Goal: Use online tool/utility: Utilize a website feature to perform a specific function

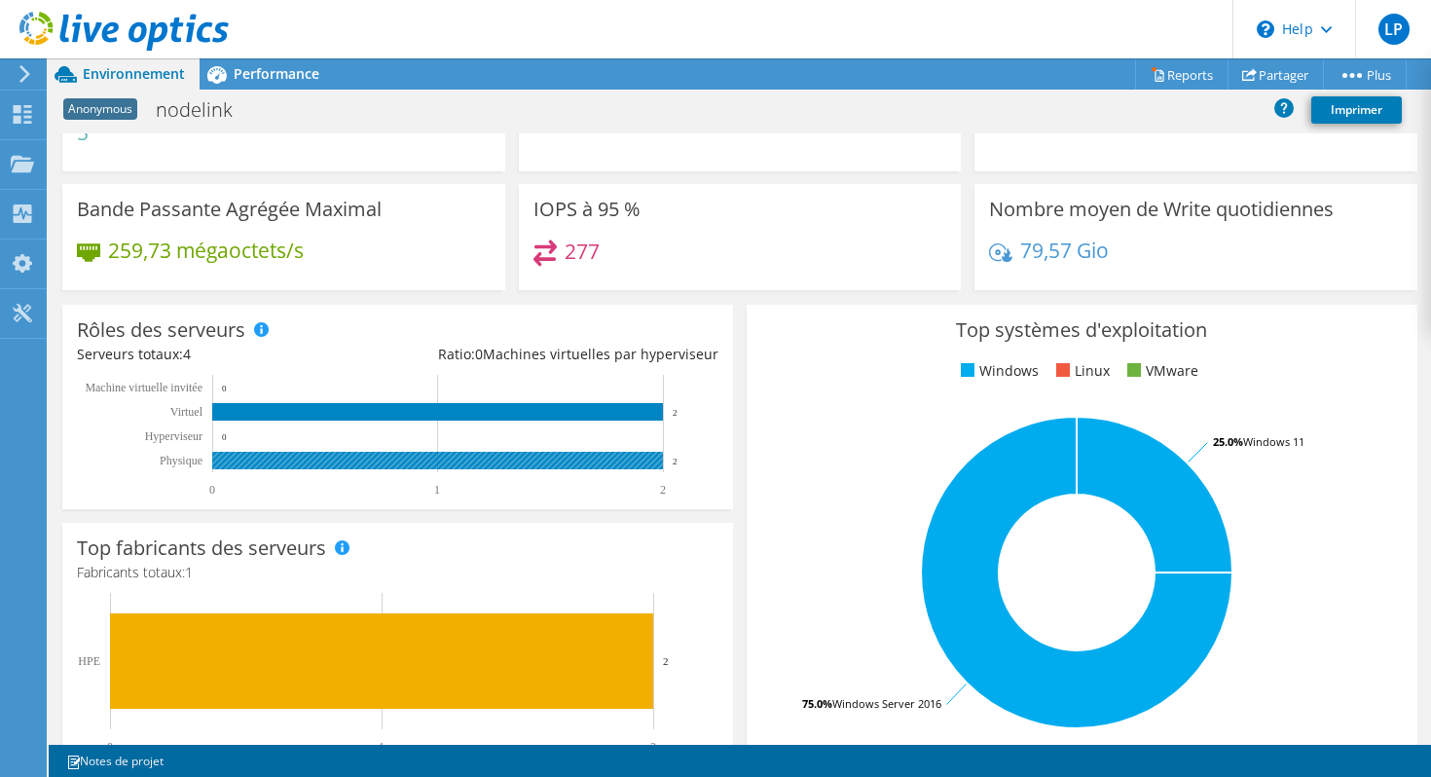
scroll to position [146, 0]
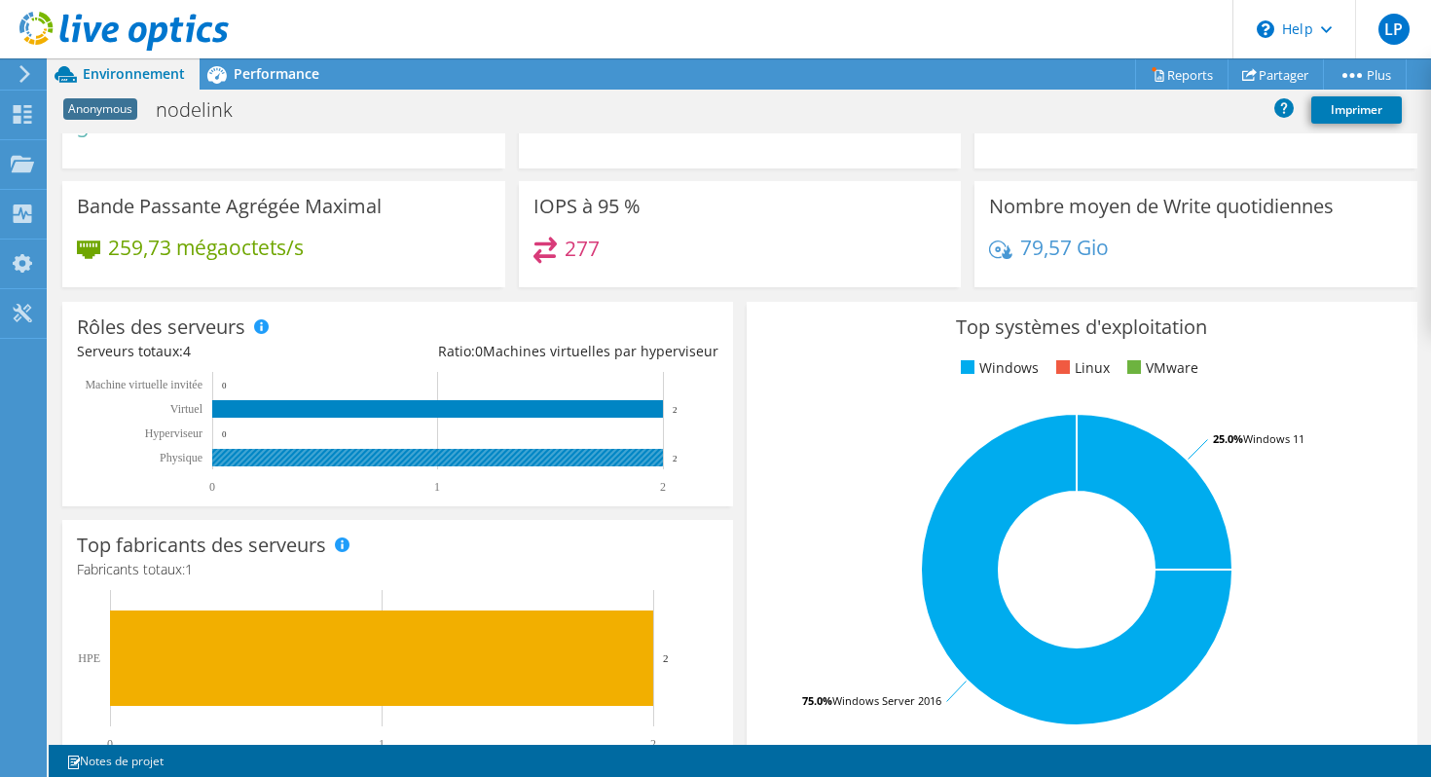
click at [276, 458] on rect at bounding box center [437, 458] width 451 height 18
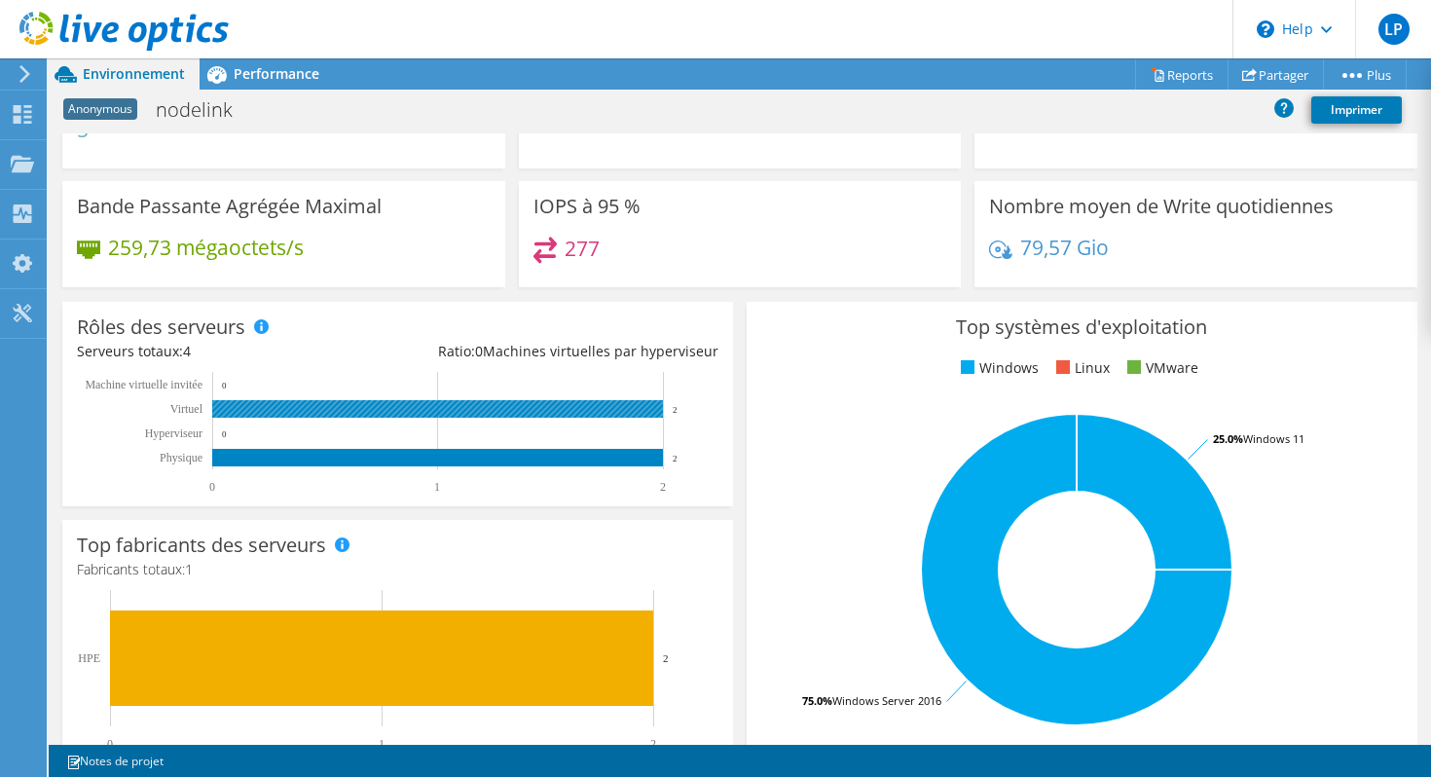
click at [349, 407] on rect at bounding box center [437, 409] width 451 height 18
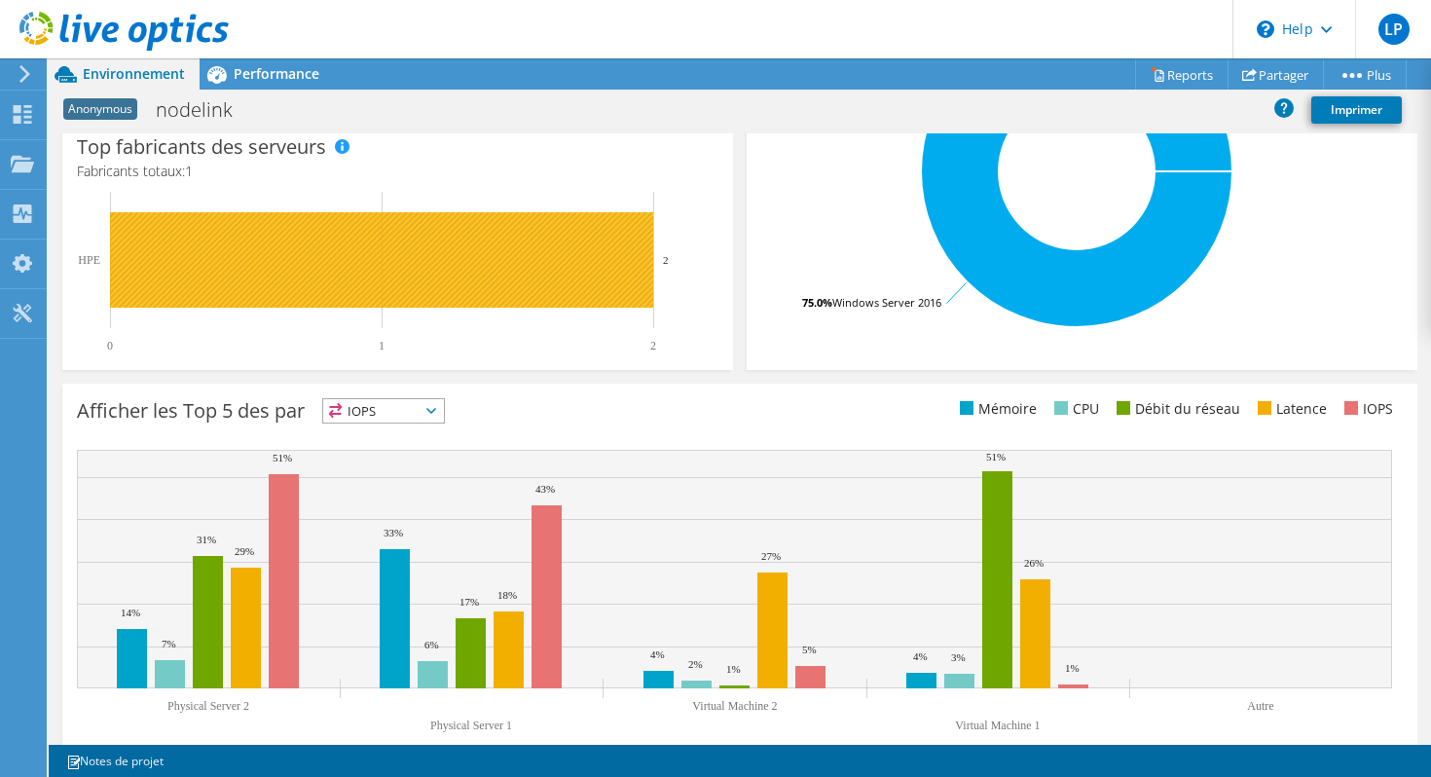
scroll to position [575, 0]
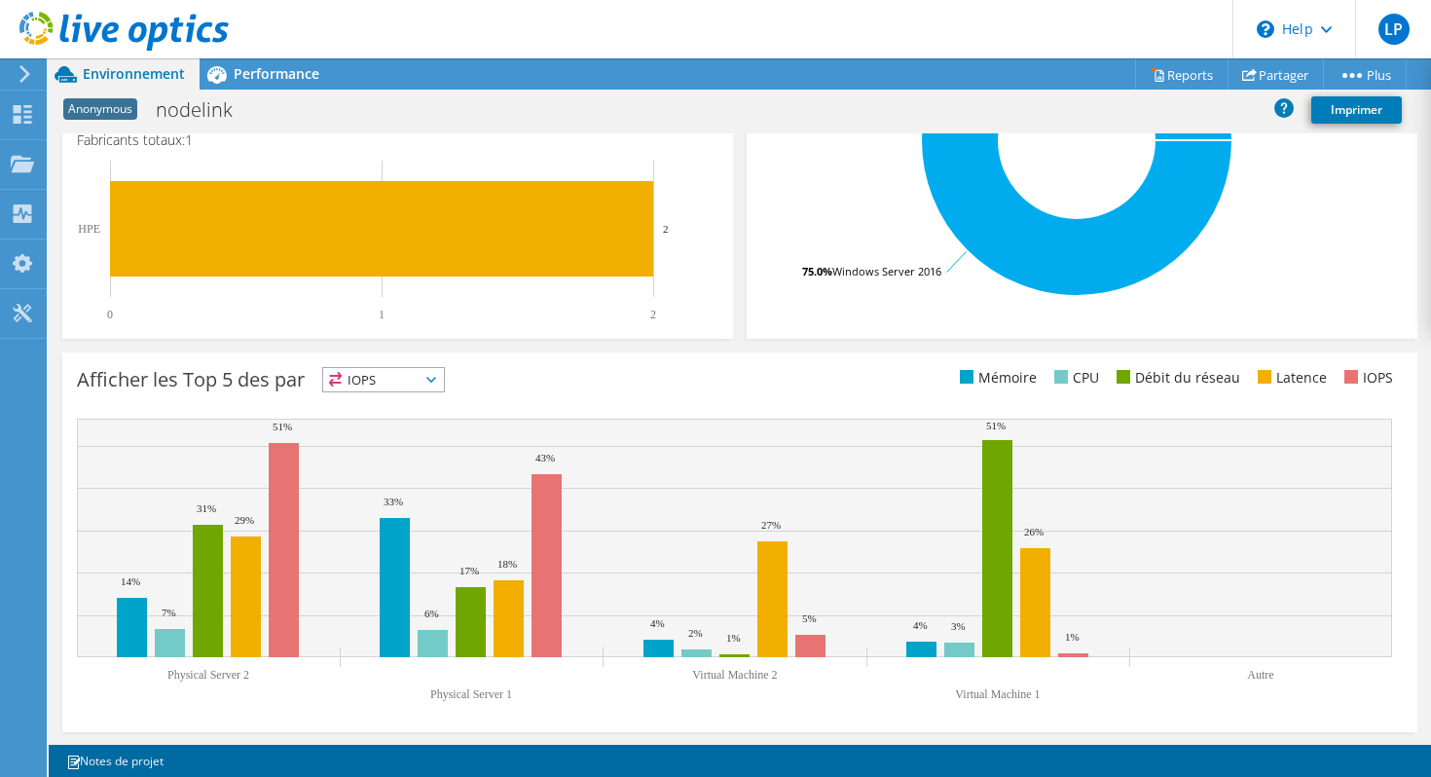
click at [395, 395] on div "Afficher les Top 5 des par IOPS IOPS" at bounding box center [408, 383] width 663 height 32
click at [385, 411] on div "Afficher les Top 5 des par IOPS IOPS" at bounding box center [739, 542] width 1355 height 380
click at [399, 406] on div "Afficher les Top 5 des par IOPS IOPS" at bounding box center [739, 542] width 1355 height 380
click at [432, 383] on span "IOPS" at bounding box center [383, 379] width 121 height 23
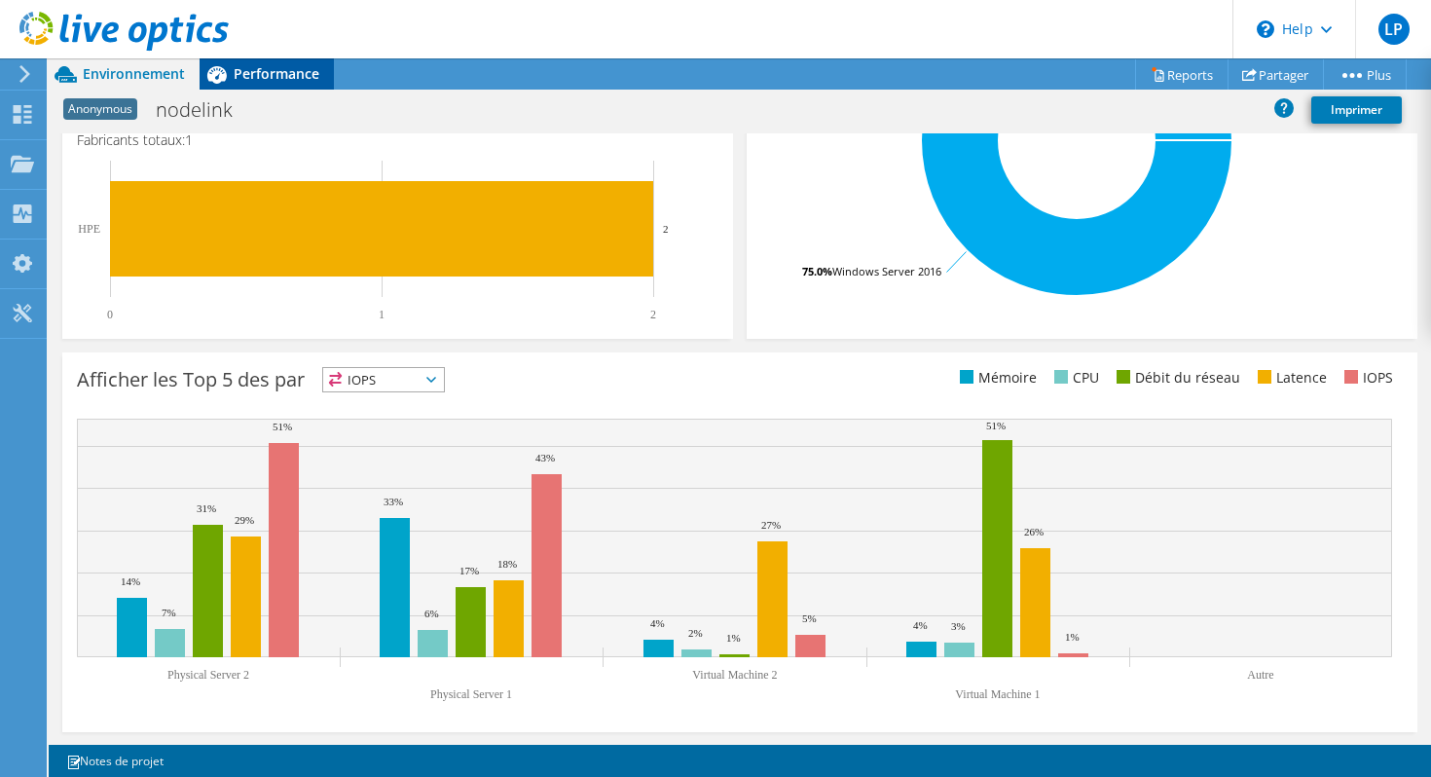
click at [255, 75] on span "Performance" at bounding box center [277, 73] width 86 height 18
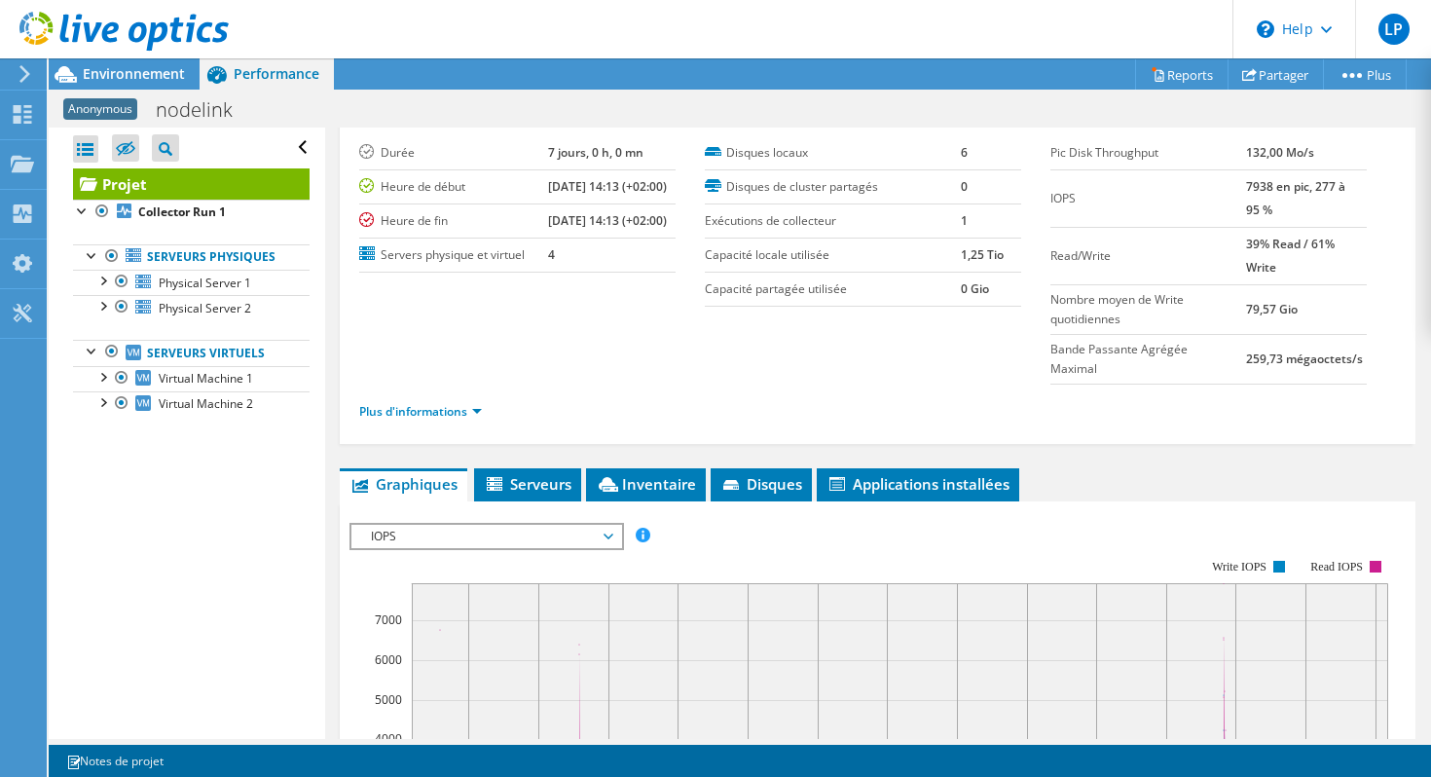
scroll to position [51, 0]
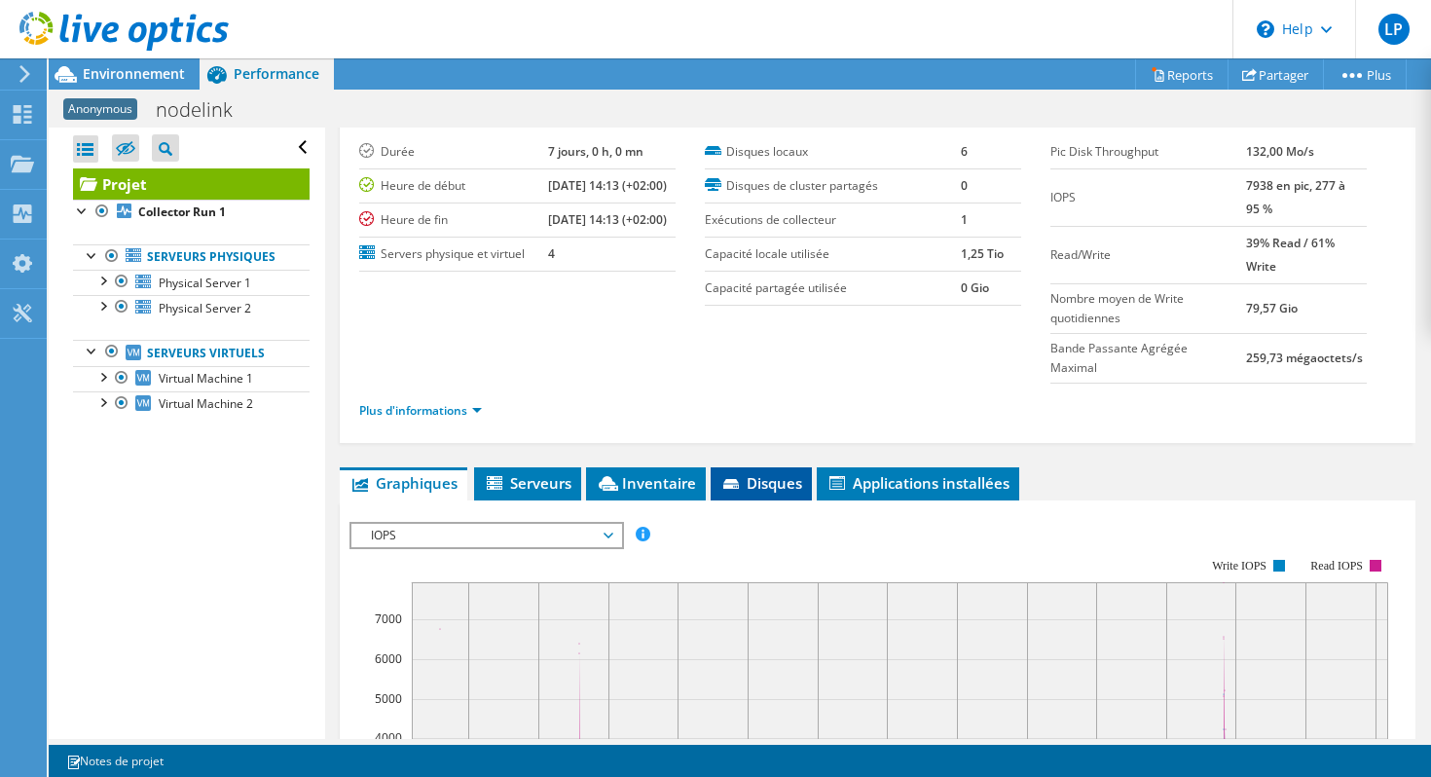
click at [759, 473] on span "Disques" at bounding box center [762, 482] width 82 height 19
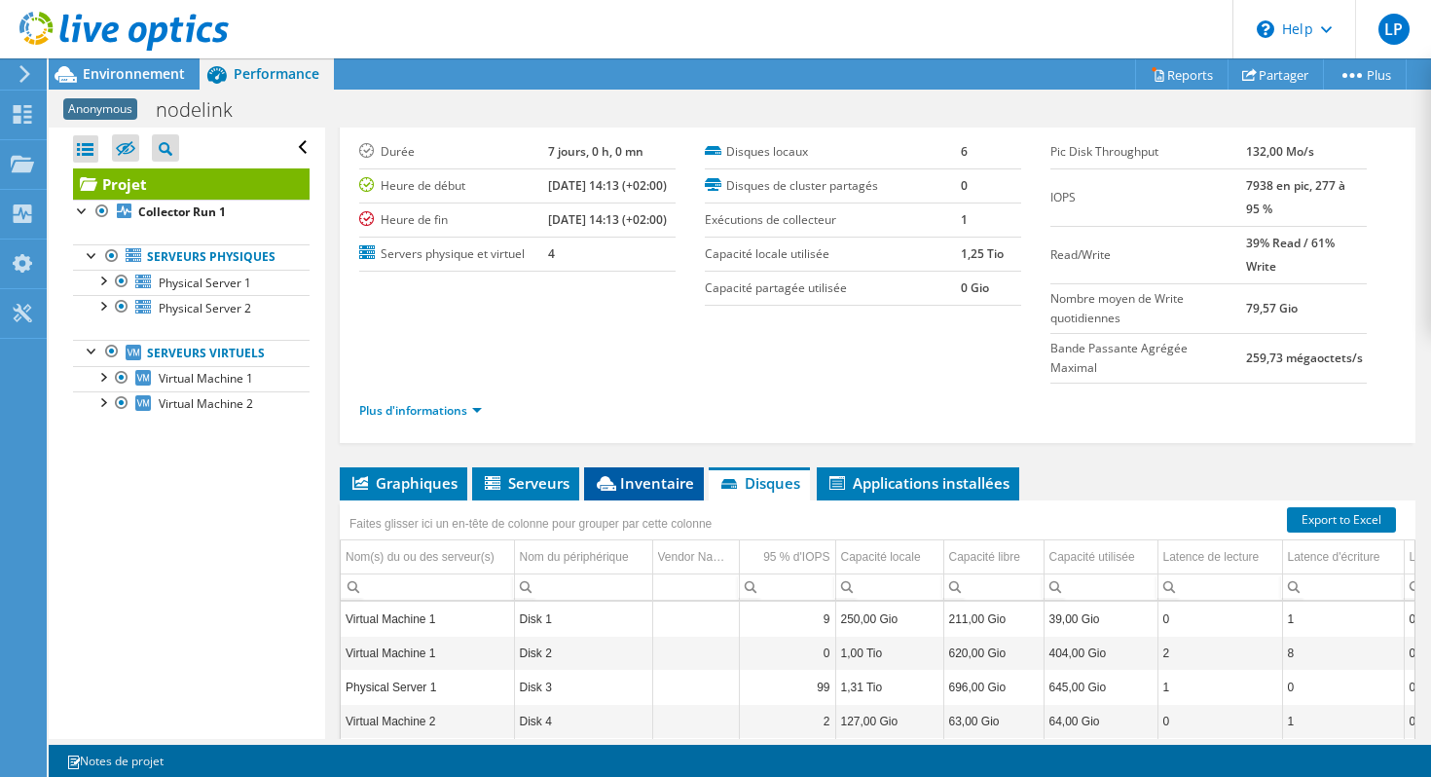
click at [666, 473] on span "Inventaire" at bounding box center [644, 482] width 100 height 19
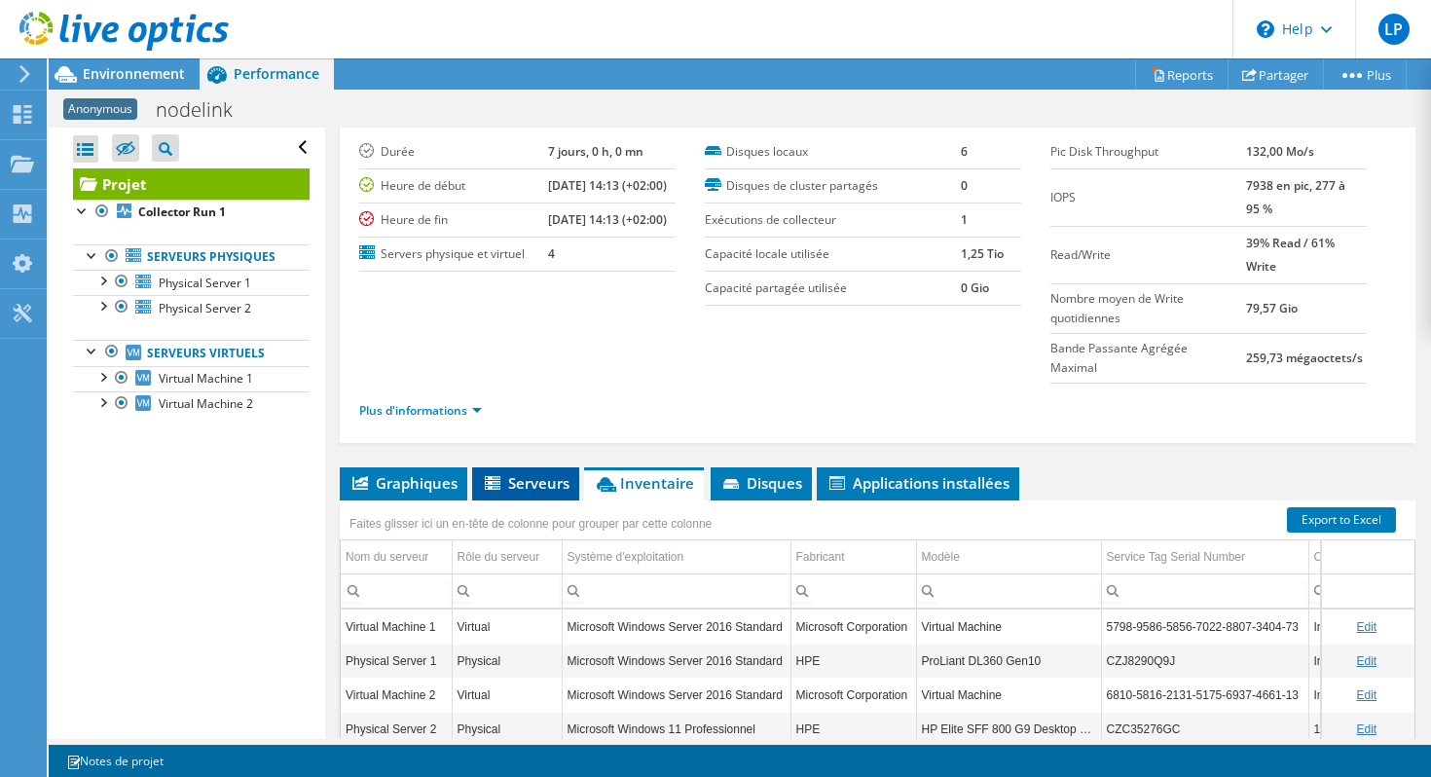
click at [565, 473] on span "Serveurs" at bounding box center [526, 482] width 88 height 19
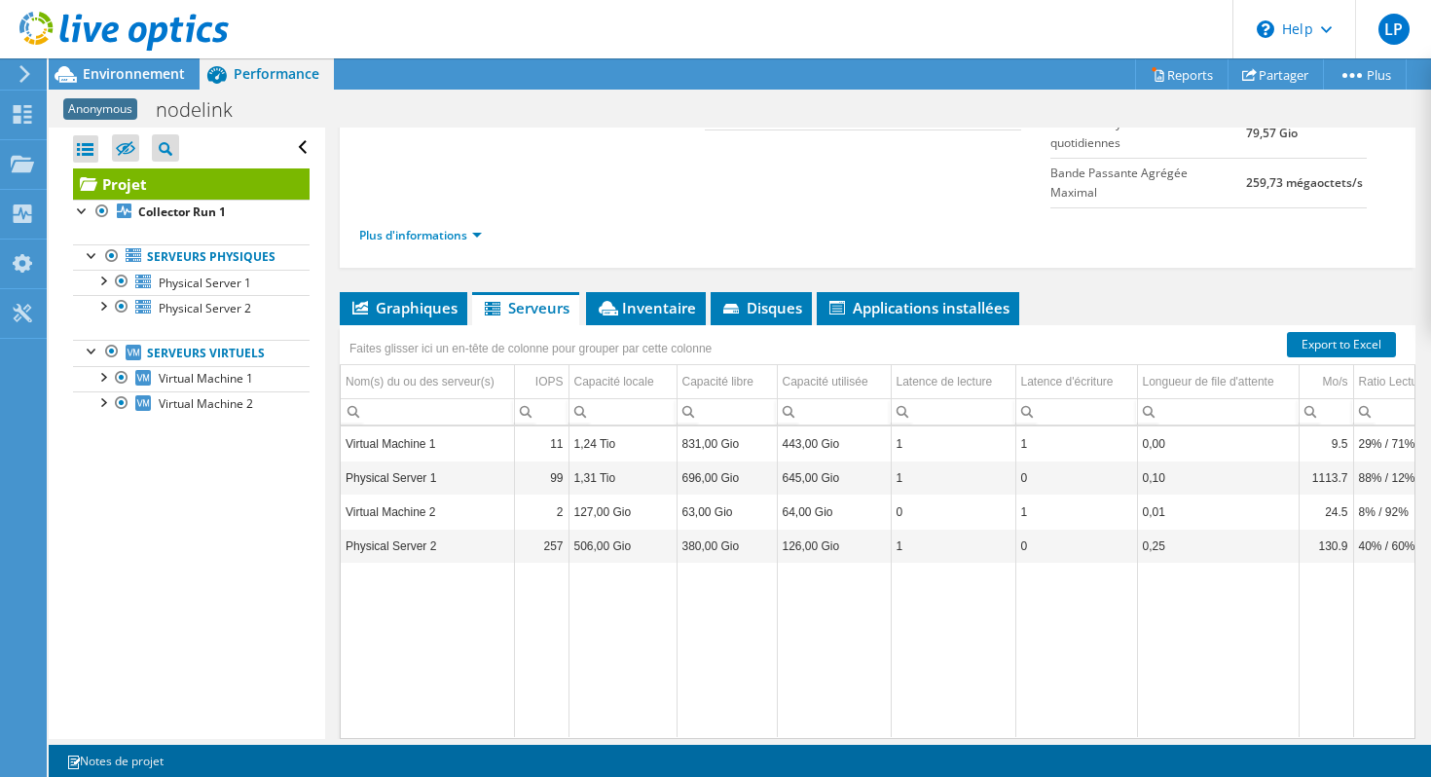
scroll to position [231, 0]
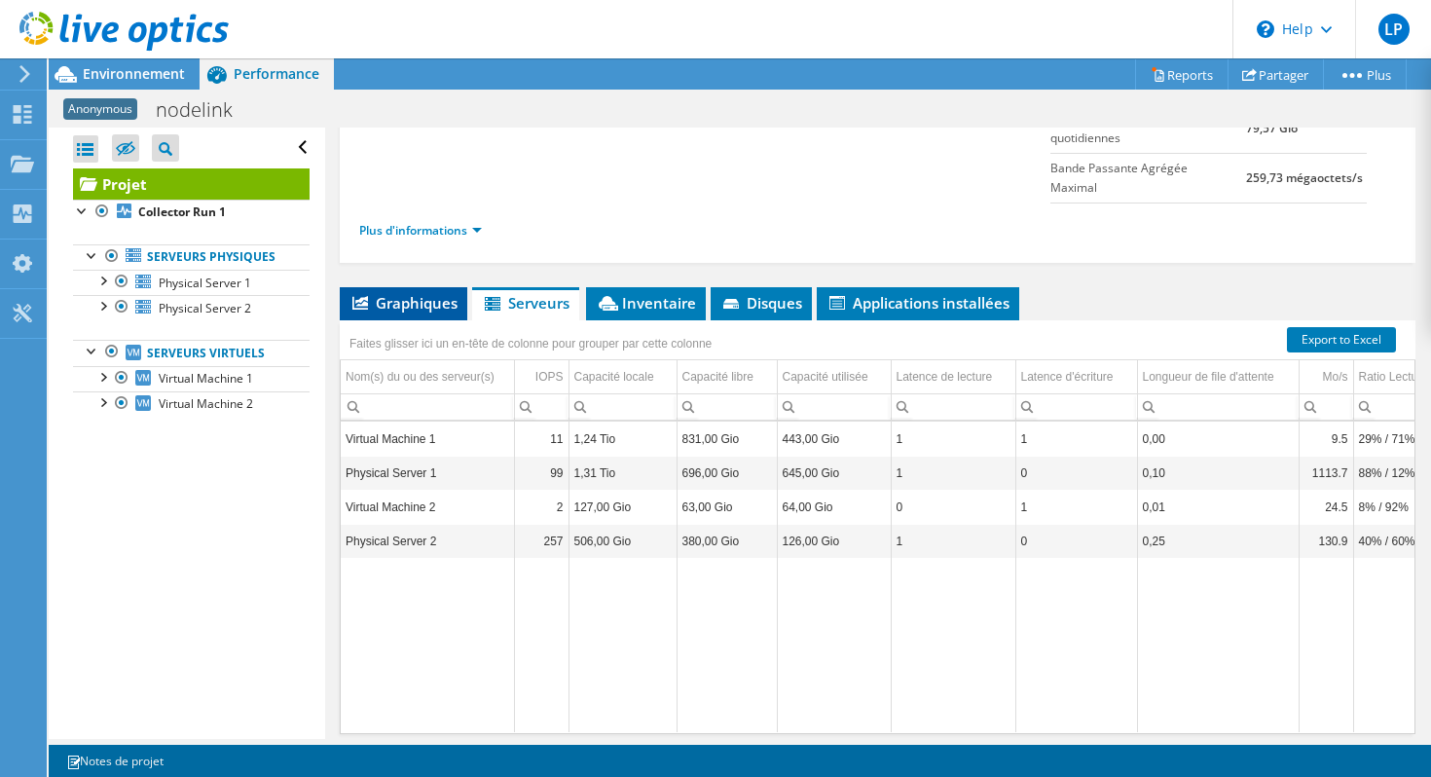
click at [452, 293] on span "Graphiques" at bounding box center [404, 302] width 108 height 19
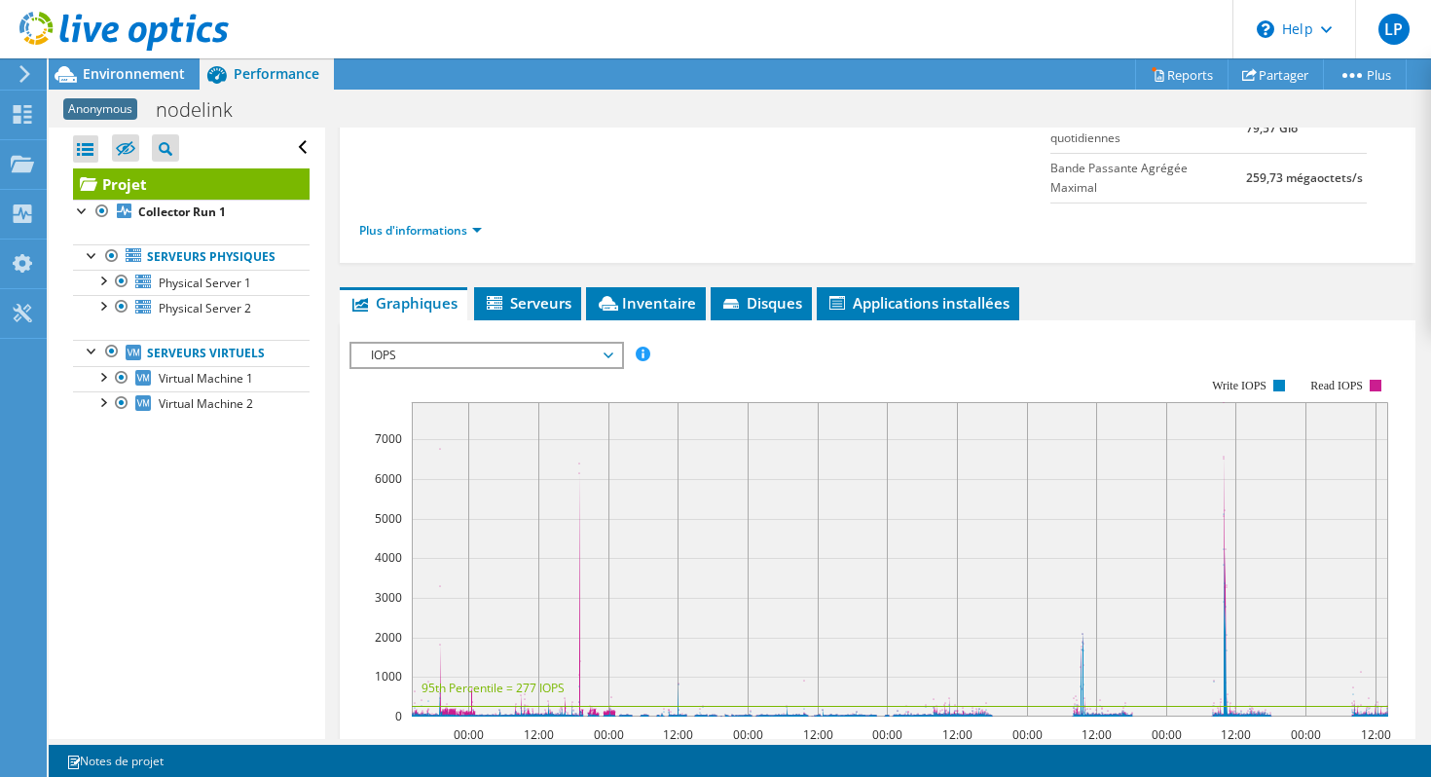
scroll to position [0, 0]
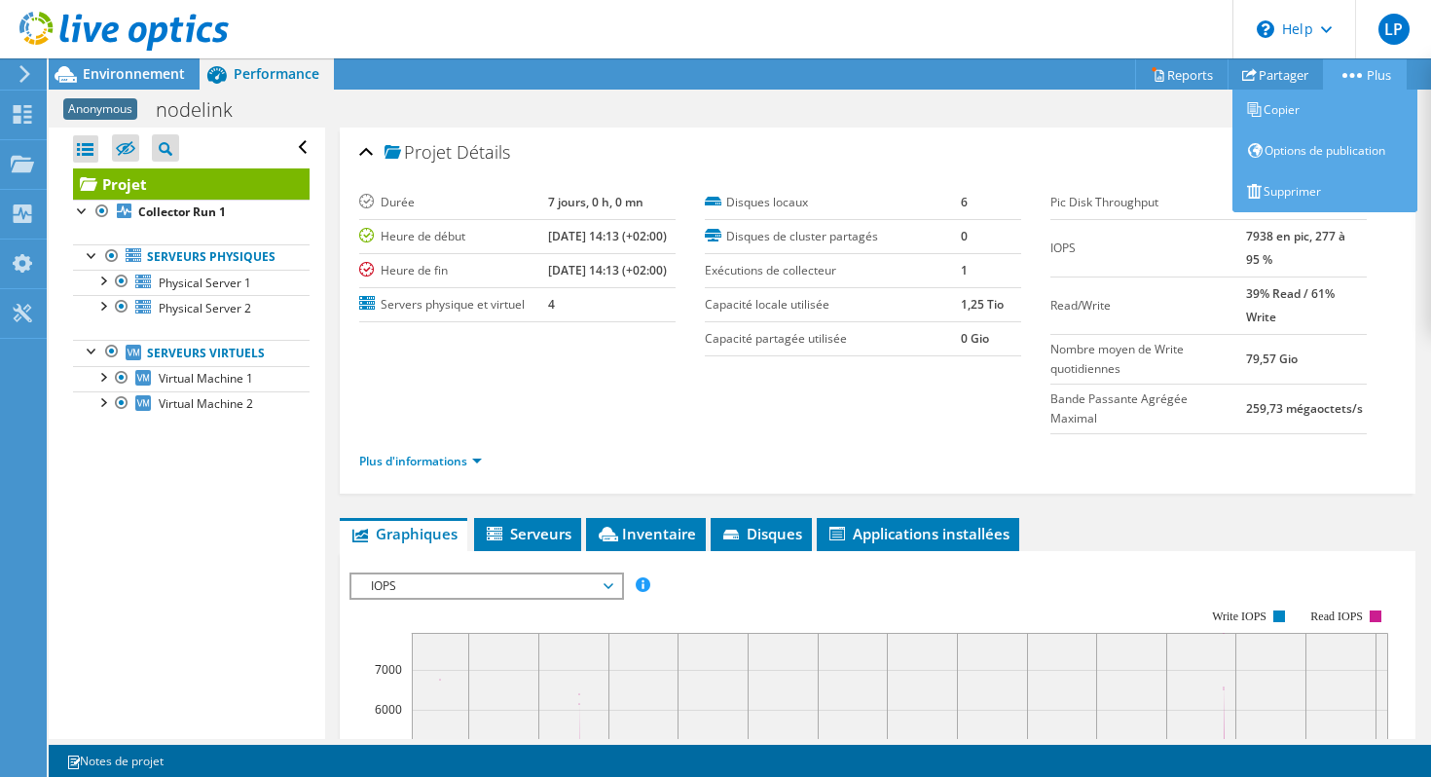
click at [1348, 67] on link "Plus" at bounding box center [1365, 74] width 84 height 30
